Goal: Obtain resource: Download file/media

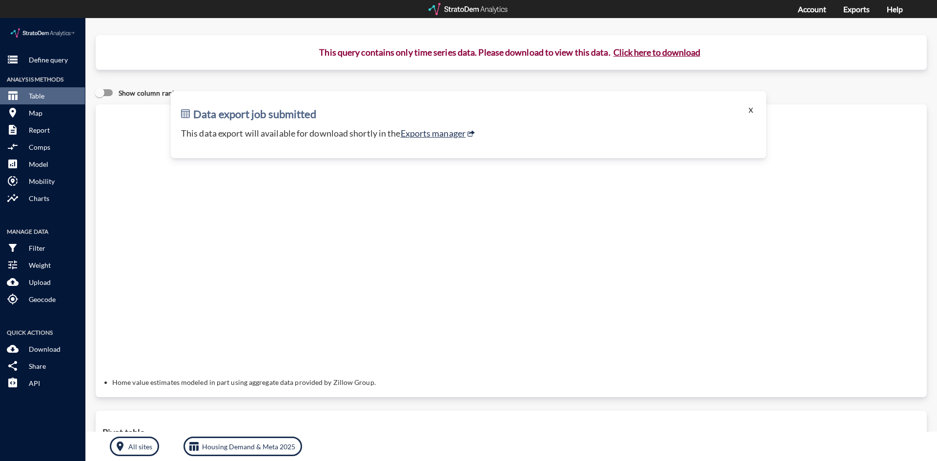
click button "X"
click div "Query progress Home value estimates modeled in part using aggregate data provid…"
click p "Define query"
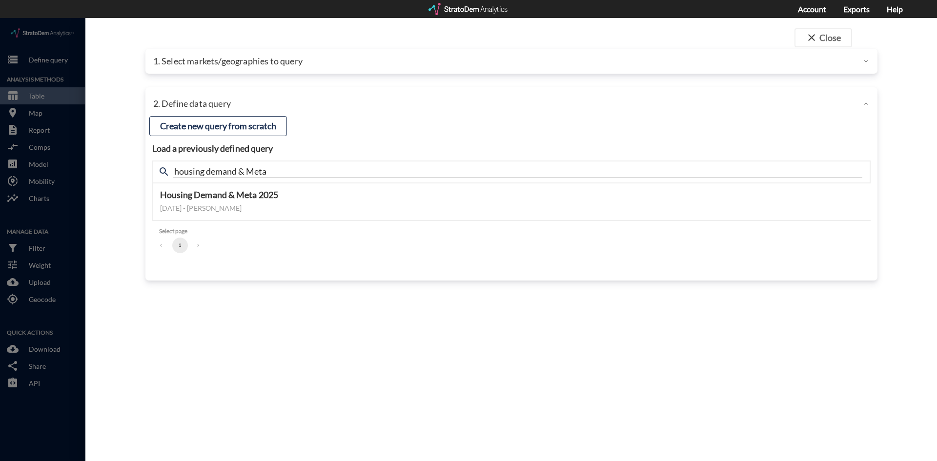
click p "1. Select markets/geographies to query"
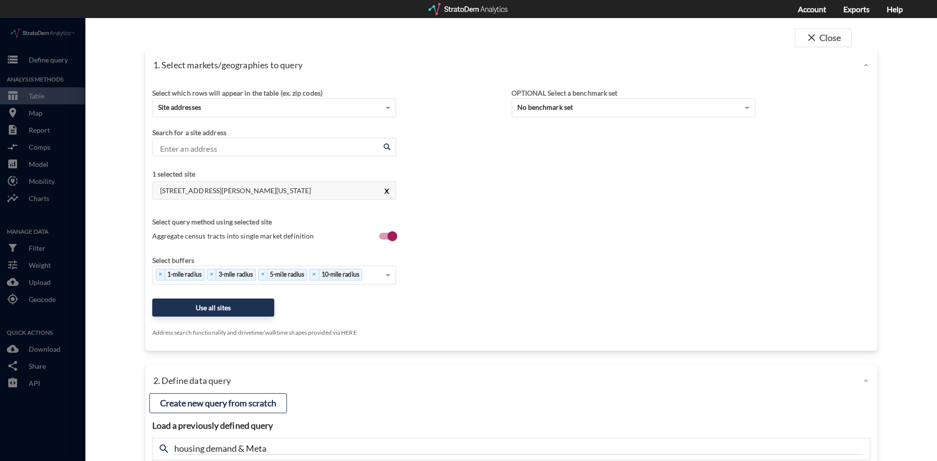
click button "X"
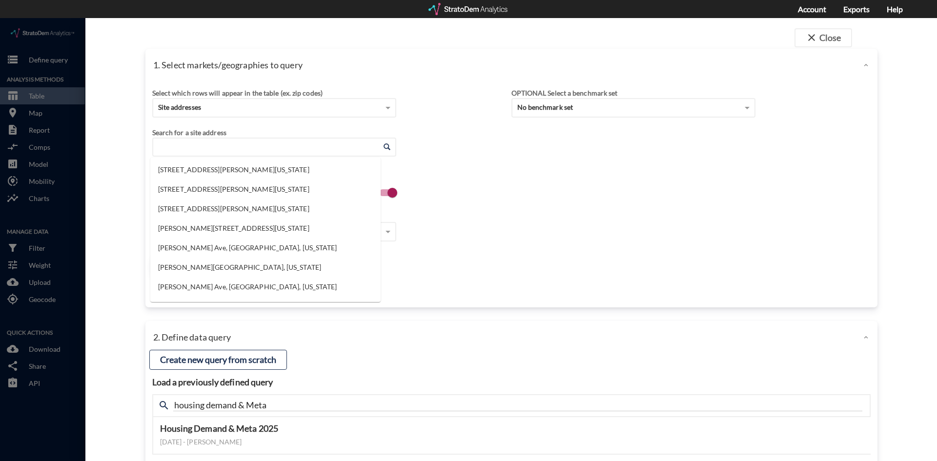
click input "Enter an address"
click li "1015 N Alexander St, Charlotte, North Carolina"
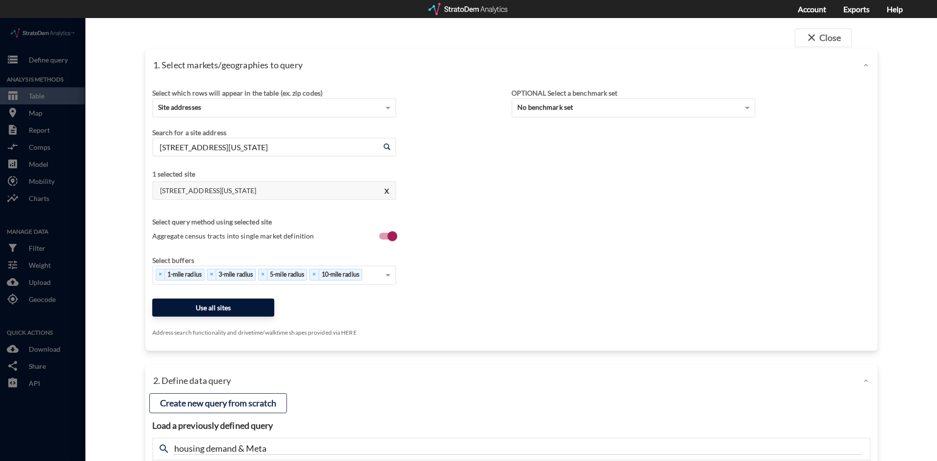
type input "1015 N Alexander St, Charlotte, North Carolina"
click button "Use all sites"
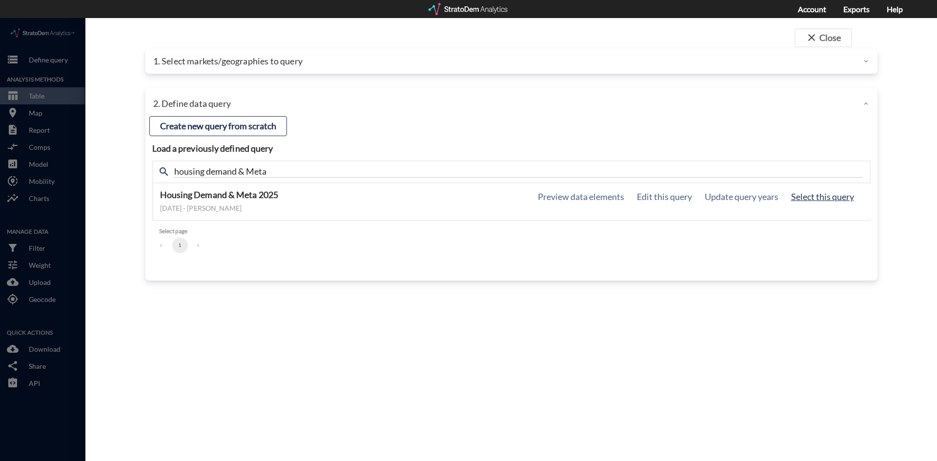
click button "Select this query"
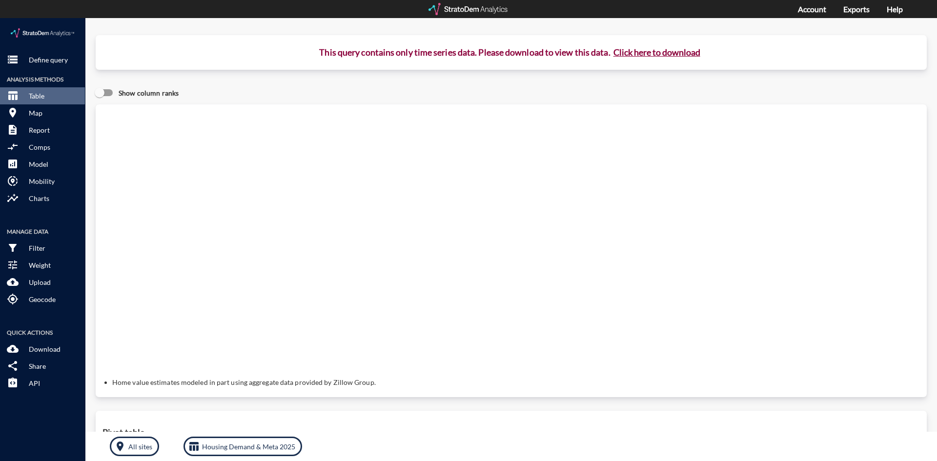
click button "Click here to download"
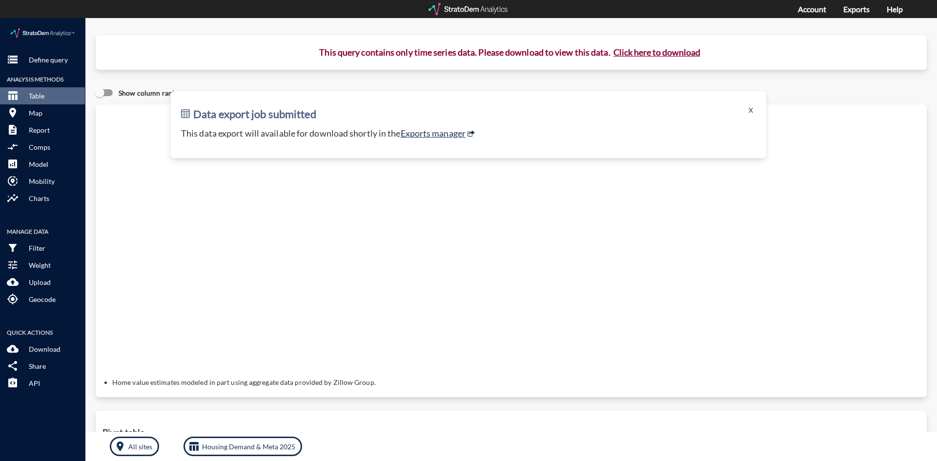
click div "Data export job submitted X This data export will available for download shortl…"
click link "Exports manager"
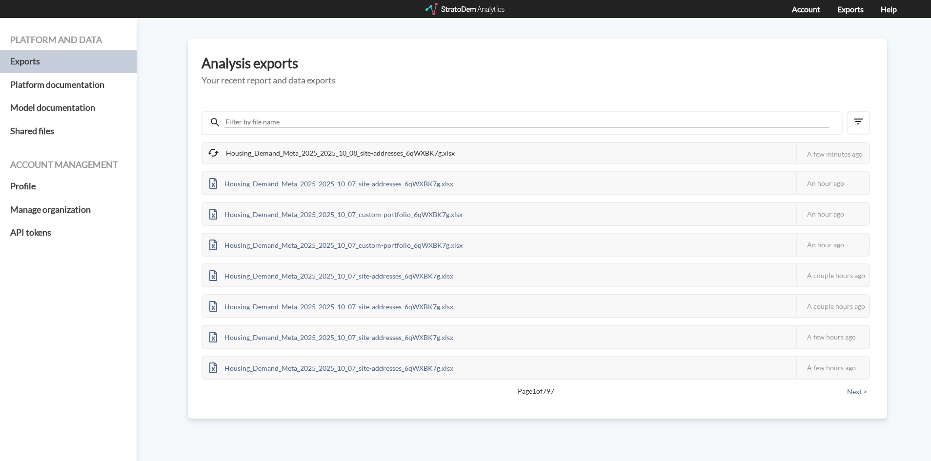
click at [400, 147] on div "Housing_Demand_Meta_2025_2025_10_08_site-addresses_6qWXBK7g.xlsx" at bounding box center [331, 153] width 259 height 20
click at [389, 153] on div "Housing_Demand_Meta_2025_2025_10_08_site-addresses_6qWXBK7g.xlsx" at bounding box center [331, 153] width 259 height 20
click at [389, 136] on div "Housing_Demand_Meta_2025_2025_10_08_site-addresses_6qWXBK7g.xlsx This job faile…" at bounding box center [537, 253] width 672 height 298
click at [335, 142] on div "Housing_Demand_Meta_2025_2025_10_08_site-addresses_6qWXBK7g.xlsx This job faile…" at bounding box center [535, 153] width 668 height 22
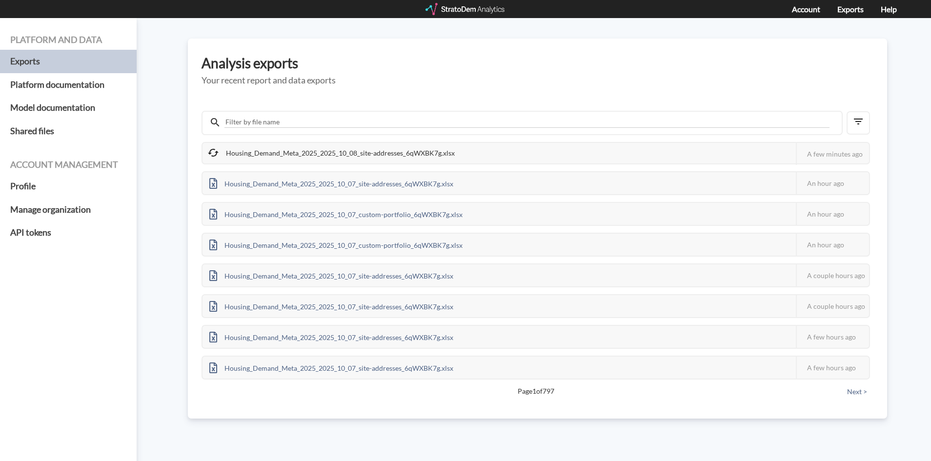
click at [315, 154] on div "Housing_Demand_Meta_2025_2025_10_08_site-addresses_6qWXBK7g.xlsx" at bounding box center [331, 153] width 259 height 20
click at [399, 166] on div "Housing_Demand_Meta_2025_2025_10_08_site-addresses_6qWXBK7g.xlsx This job faile…" at bounding box center [535, 261] width 668 height 238
click at [404, 147] on div "Housing_Demand_Meta_2025_2025_10_08_site-addresses_6qWXBK7g.xlsx" at bounding box center [331, 153] width 259 height 20
click at [372, 157] on div "Housing_Demand_Meta_2025_2025_10_08_site-addresses_6qWXBK7g.xlsx" at bounding box center [331, 153] width 259 height 20
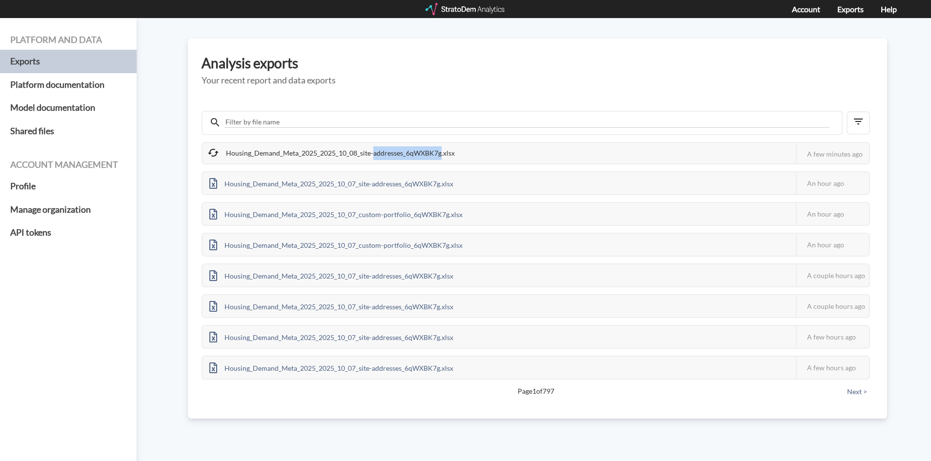
click at [372, 157] on div "Housing_Demand_Meta_2025_2025_10_08_site-addresses_6qWXBK7g.xlsx" at bounding box center [331, 153] width 259 height 20
click at [305, 145] on div "Housing_Demand_Meta_2025_2025_10_08_site-addresses_6qWXBK7g.xlsx" at bounding box center [331, 153] width 259 height 20
click at [498, 173] on div "Housing_Demand_Meta_2025_2025_10_07_site-addresses_6qWXBK7g.xlsx This job faile…" at bounding box center [535, 183] width 668 height 24
drag, startPoint x: 430, startPoint y: 166, endPoint x: 316, endPoint y: 137, distance: 118.2
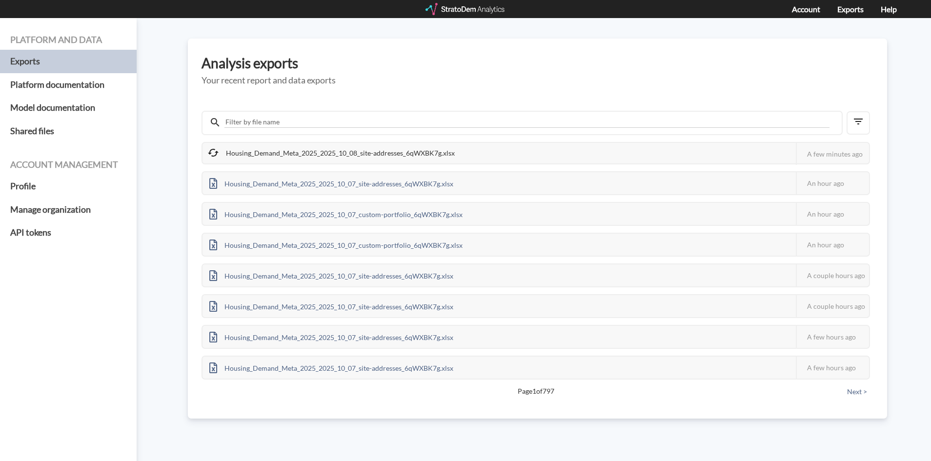
click at [429, 166] on div "Housing_Demand_Meta_2025_2025_10_08_site-addresses_6qWXBK7g.xlsx This job faile…" at bounding box center [535, 261] width 668 height 238
click at [254, 143] on div "Housing_Demand_Meta_2025_2025_10_08_site-addresses_6qWXBK7g.xlsx" at bounding box center [331, 153] width 259 height 20
click at [293, 161] on div "Housing_Demand_Meta_2025_2025_10_08_site-addresses_6qWXBK7g.xlsx" at bounding box center [331, 153] width 259 height 20
drag, startPoint x: 409, startPoint y: 132, endPoint x: 389, endPoint y: 142, distance: 22.7
click at [409, 132] on div at bounding box center [521, 123] width 641 height 24
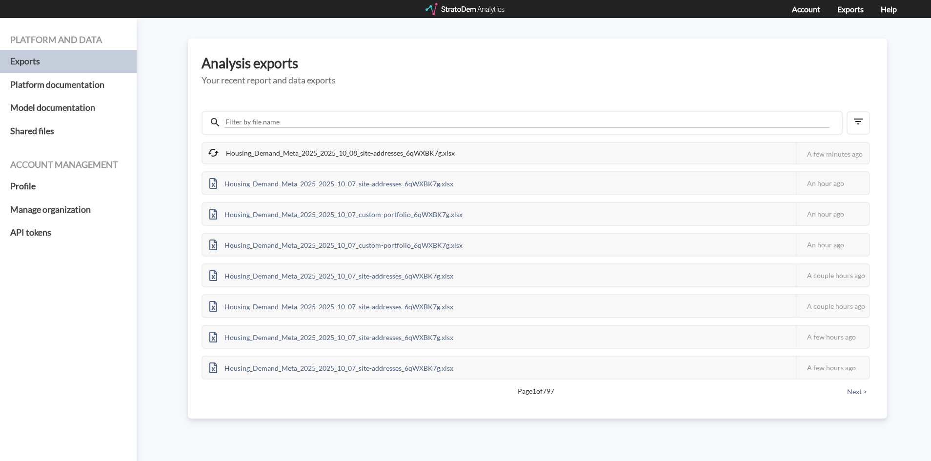
click at [363, 150] on div "Housing_Demand_Meta_2025_2025_10_08_site-addresses_6qWXBK7g.xlsx" at bounding box center [331, 153] width 259 height 20
click at [415, 148] on div "Housing_Demand_Meta_2025_2025_10_08_site-addresses_6qWXBK7g.xlsx" at bounding box center [331, 153] width 259 height 20
click at [296, 152] on div "Housing_Demand_Meta_2025_2025_10_08_site-addresses_6qWXBK7g.xlsx" at bounding box center [331, 153] width 259 height 20
